Goal: Transaction & Acquisition: Subscribe to service/newsletter

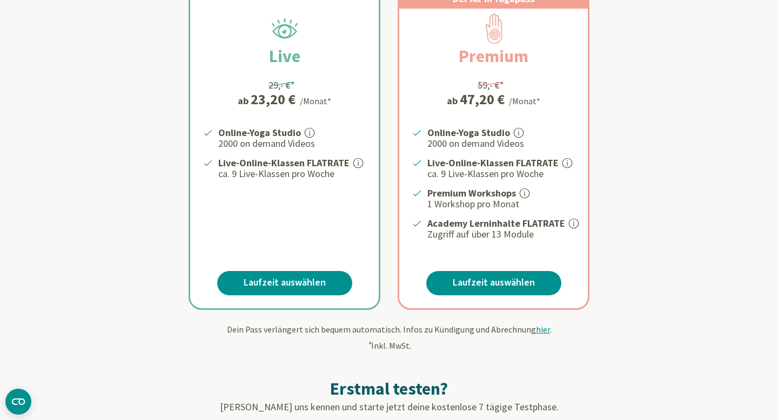
scroll to position [246, 0]
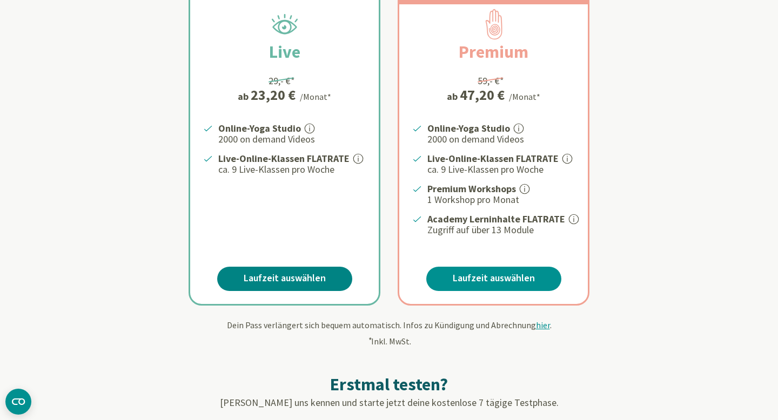
click at [258, 273] on link "Laufzeit auswählen" at bounding box center [284, 279] width 135 height 24
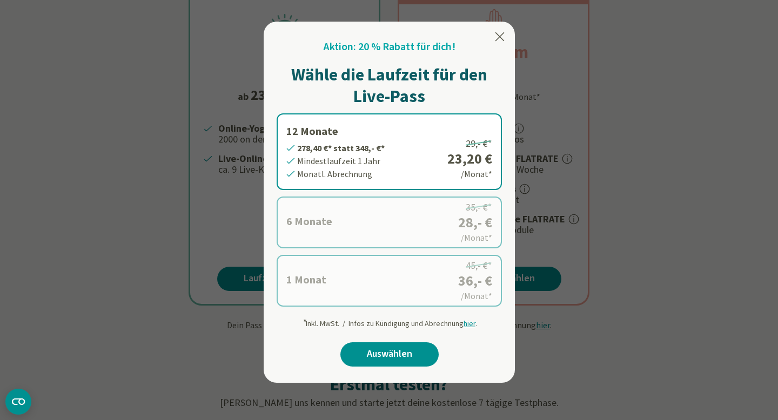
scroll to position [249, 0]
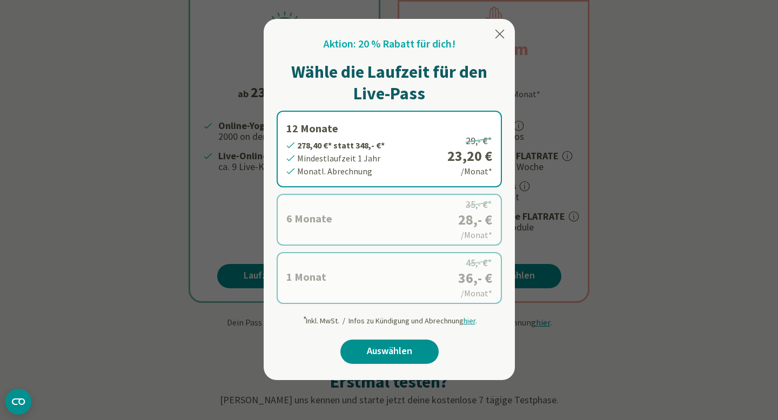
click at [352, 280] on label "1 Monat 36,- €* statt 45,- €* Mindestlaufzeit 1 Monat Monatl. Abrechnung 45,- €…" at bounding box center [389, 278] width 225 height 52
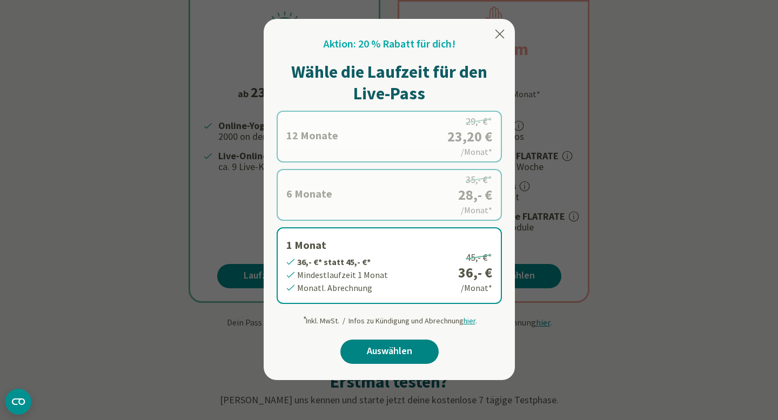
click at [374, 349] on link "Auswählen" at bounding box center [389, 352] width 98 height 24
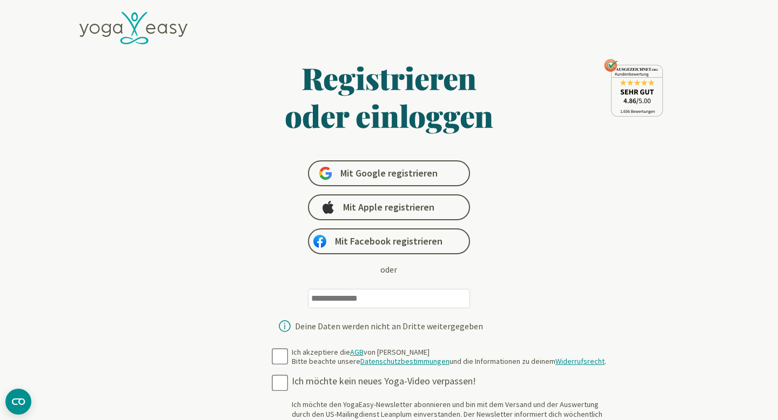
click at [399, 295] on input "email" at bounding box center [389, 298] width 162 height 19
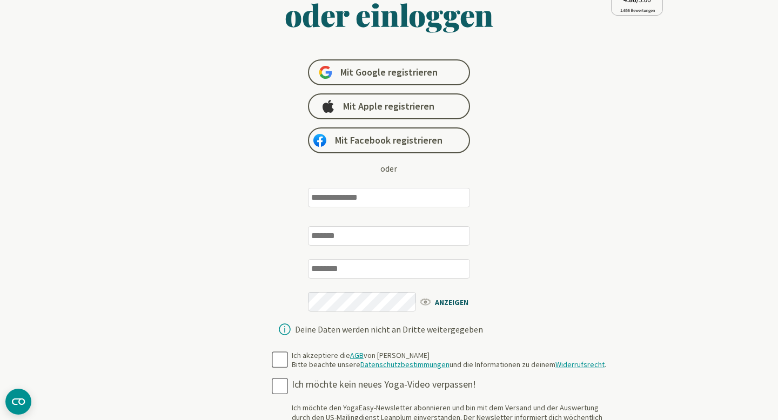
scroll to position [97, 0]
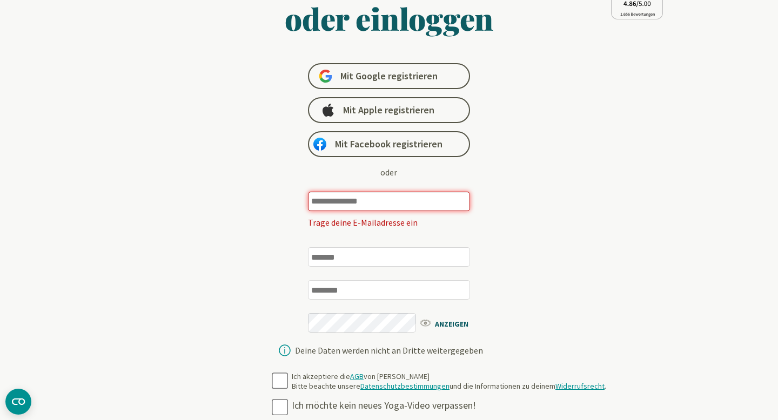
click at [318, 205] on input "email" at bounding box center [389, 201] width 162 height 19
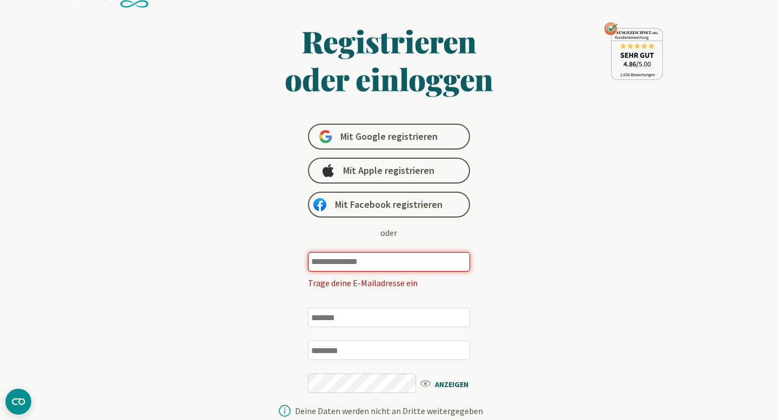
scroll to position [0, 0]
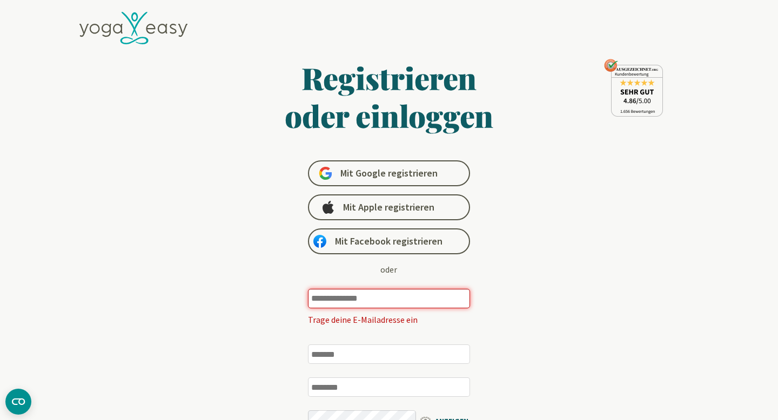
click at [371, 301] on input "email" at bounding box center [389, 298] width 162 height 19
